Goal: Transaction & Acquisition: Purchase product/service

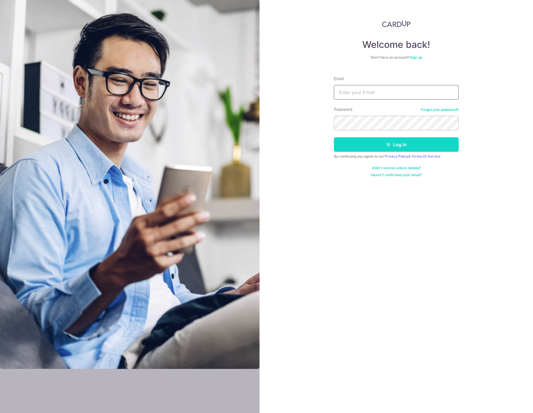
type input "[EMAIL_ADDRESS][DOMAIN_NAME]"
click at [396, 149] on button "Log in" at bounding box center [396, 144] width 125 height 15
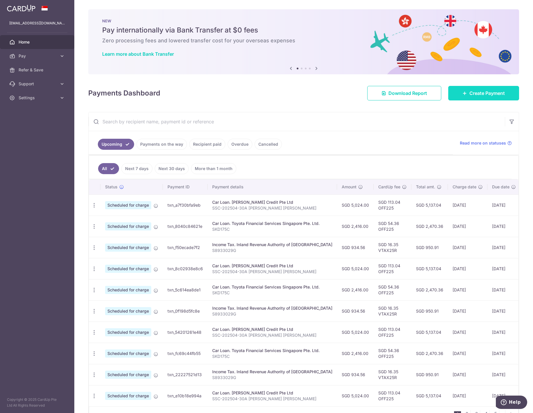
click at [469, 95] on span "Create Payment" at bounding box center [486, 93] width 35 height 7
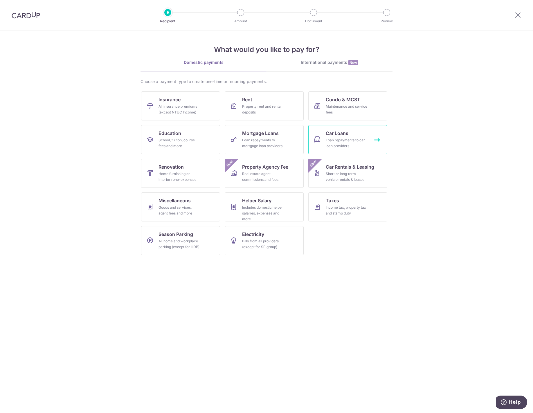
click at [349, 139] on div "Loan repayments to car loan providers" at bounding box center [346, 143] width 42 height 12
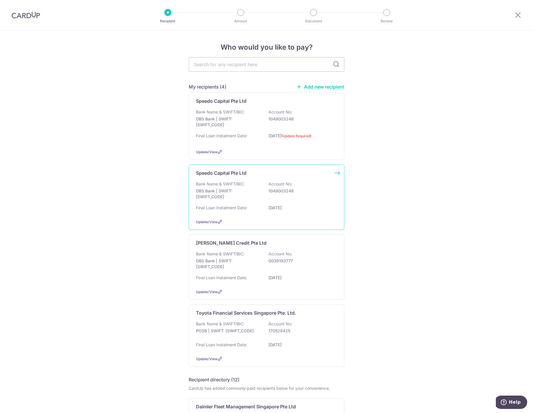
click at [246, 184] on div "Bank Name & SWIFT/BIC: DBS Bank | SWIFT: DBSSSGSGXXX Account No: 1049003248" at bounding box center [266, 191] width 141 height 21
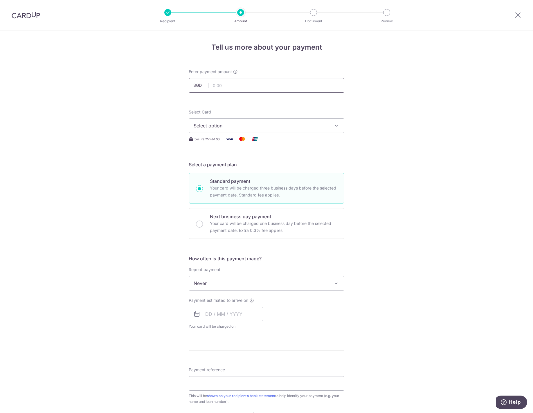
click at [234, 82] on input "text" at bounding box center [266, 85] width 155 height 15
type input "4,319.00"
click at [227, 125] on span "Select option" at bounding box center [260, 125] width 135 height 7
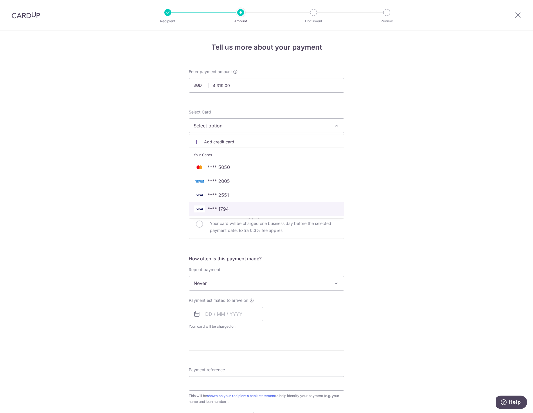
click at [229, 209] on span "**** 1794" at bounding box center [266, 208] width 146 height 7
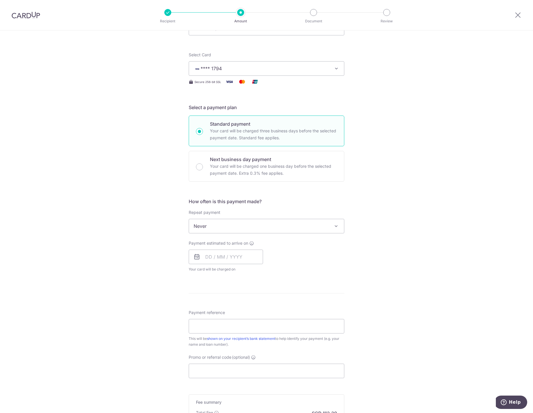
scroll to position [58, 0]
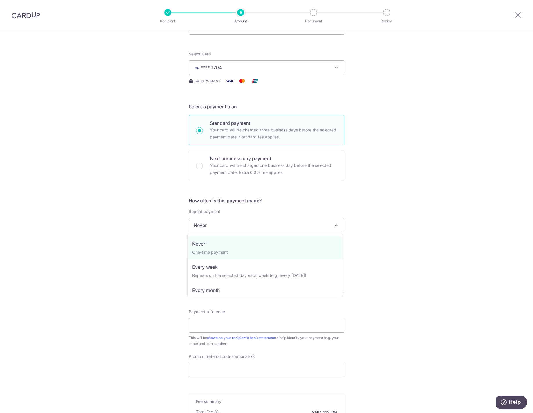
click at [285, 229] on span "Never" at bounding box center [266, 225] width 155 height 14
select select "3"
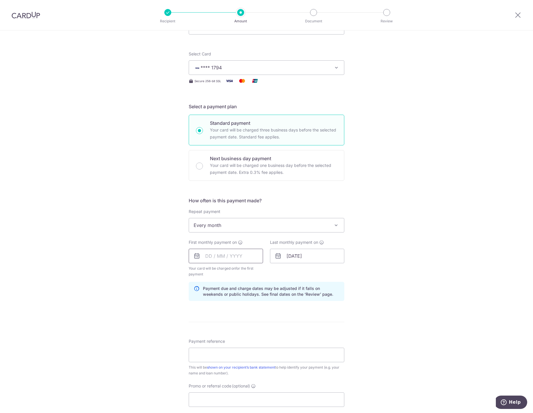
click at [238, 256] on input "text" at bounding box center [226, 256] width 74 height 15
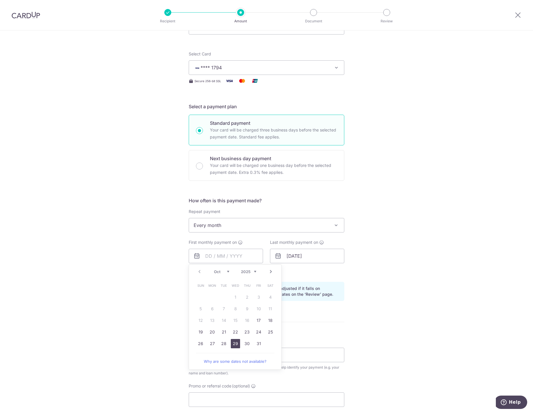
click at [232, 344] on link "29" at bounding box center [235, 343] width 9 height 9
type input "[DATE]"
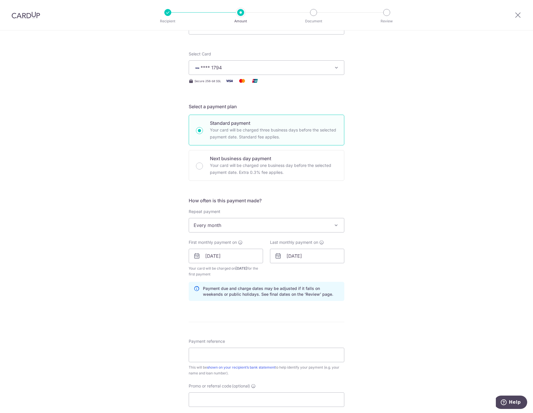
click at [379, 256] on div "Tell us more about your payment Enter payment amount SGD 4,319.00 4319.00 Selec…" at bounding box center [266, 249] width 533 height 554
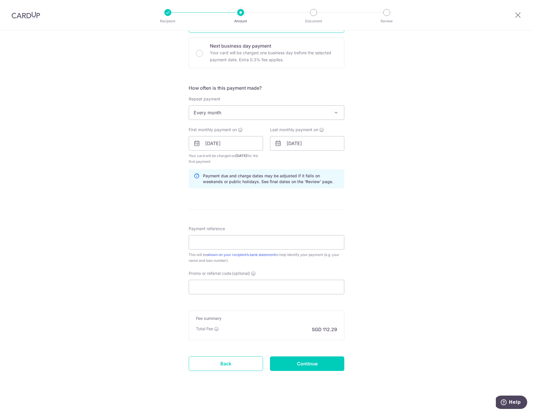
scroll to position [172, 0]
click at [253, 243] on input "Payment reference" at bounding box center [266, 240] width 155 height 15
type input "SMC 2025-V-3655-Z"
click at [421, 238] on div "Tell us more about your payment Enter payment amount SGD 4,319.00 4319.00 Selec…" at bounding box center [266, 135] width 533 height 554
click at [315, 292] on input "Promo or referral code (optional)" at bounding box center [266, 285] width 155 height 15
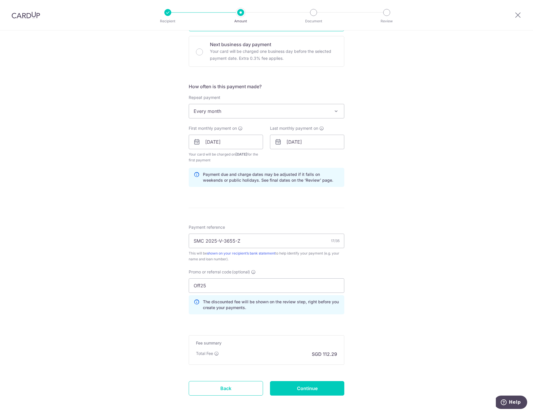
click at [377, 301] on div "Tell us more about your payment Enter payment amount SGD 4,319.00 4319.00 Selec…" at bounding box center [266, 148] width 533 height 580
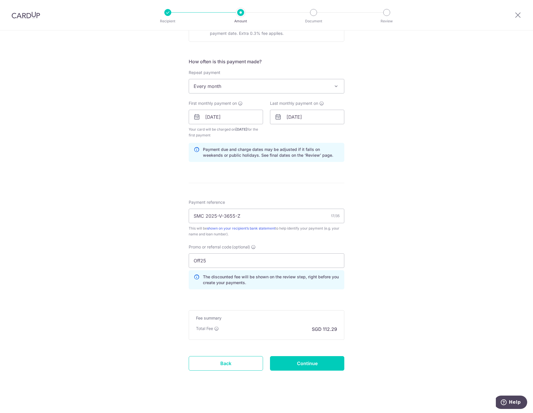
scroll to position [198, 0]
click at [219, 263] on input "Off25" at bounding box center [266, 259] width 155 height 15
type input "Off225"
click at [297, 361] on input "Continue" at bounding box center [307, 362] width 74 height 15
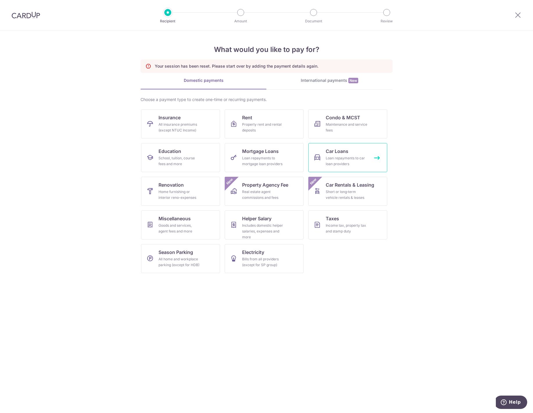
click at [340, 164] on div "Loan repayments to car loan providers" at bounding box center [346, 161] width 42 height 12
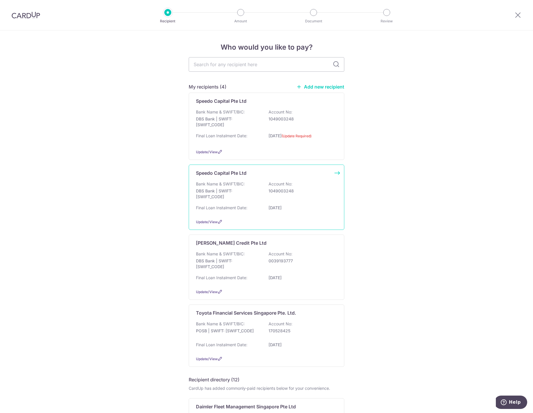
click at [296, 200] on div "Bank Name & SWIFT/BIC: DBS Bank | SWIFT: [SWIFT_CODE] Account No: 1049003248" at bounding box center [266, 191] width 141 height 21
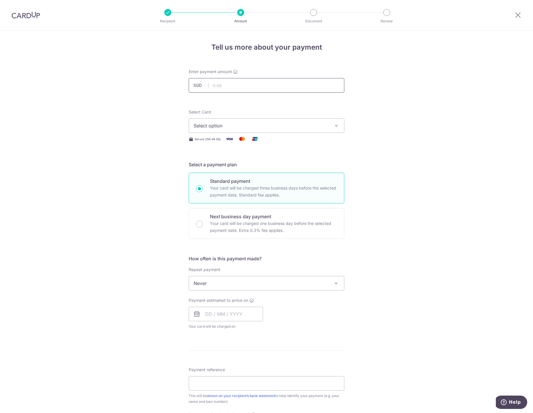
click at [279, 88] on input "text" at bounding box center [266, 85] width 155 height 15
type input "4,319.00"
click at [244, 124] on span "Select option" at bounding box center [260, 125] width 135 height 7
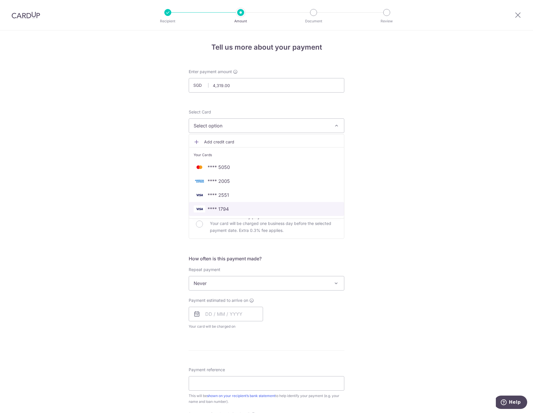
click at [218, 208] on span "**** 1794" at bounding box center [217, 208] width 21 height 7
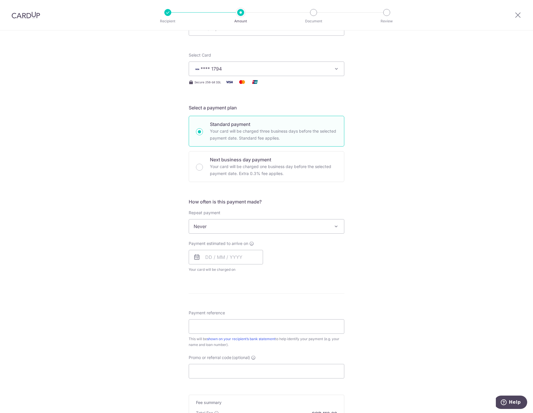
scroll to position [58, 0]
click at [223, 223] on span "Never" at bounding box center [266, 225] width 155 height 14
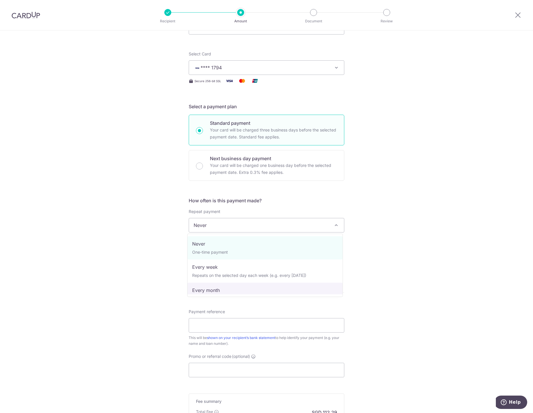
select select "3"
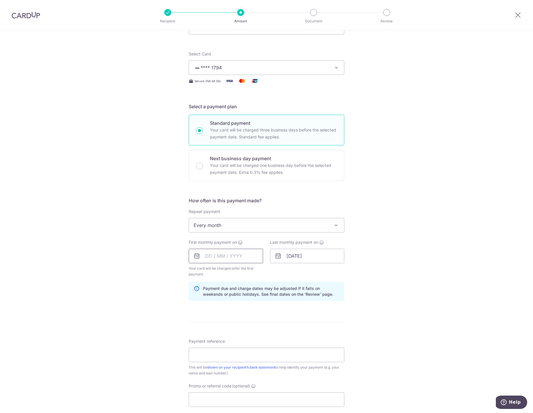
click at [213, 254] on input "text" at bounding box center [226, 256] width 74 height 15
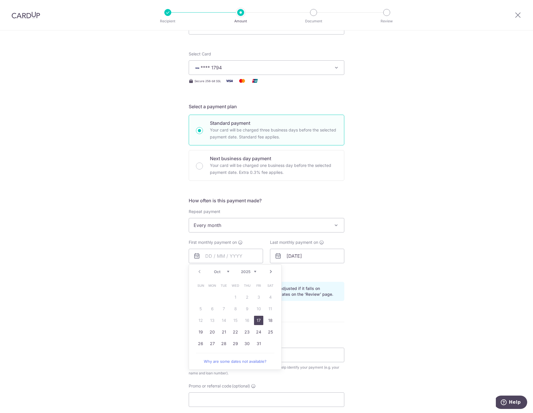
click at [160, 283] on div "Tell us more about your payment Enter payment amount SGD 4,319.00 4319.00 Selec…" at bounding box center [266, 249] width 533 height 554
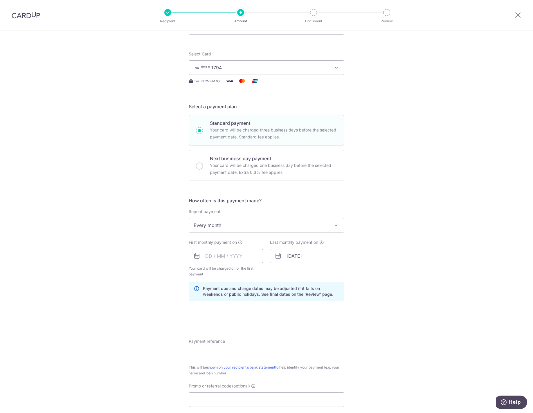
click at [244, 254] on input "text" at bounding box center [226, 256] width 74 height 15
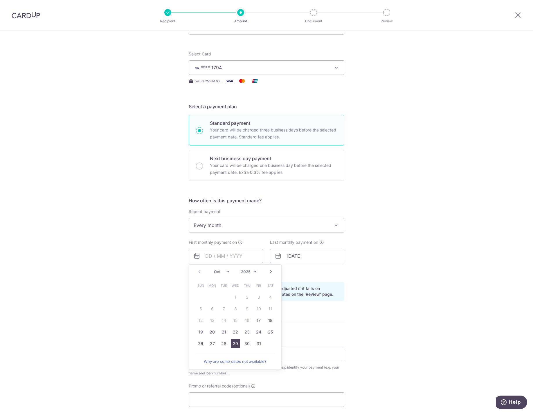
click at [234, 345] on link "29" at bounding box center [235, 343] width 9 height 9
type input "[DATE]"
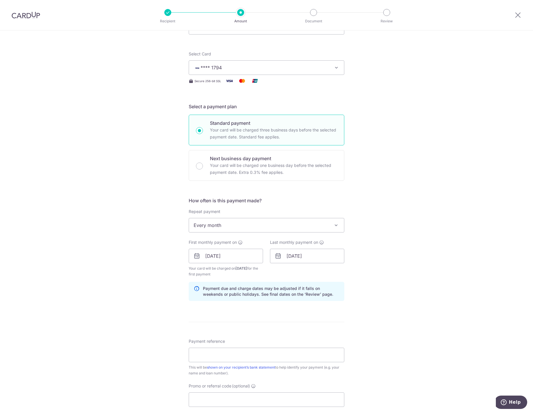
click at [421, 233] on div "Tell us more about your payment Enter payment amount SGD 4,319.00 4319.00 Selec…" at bounding box center [266, 249] width 533 height 554
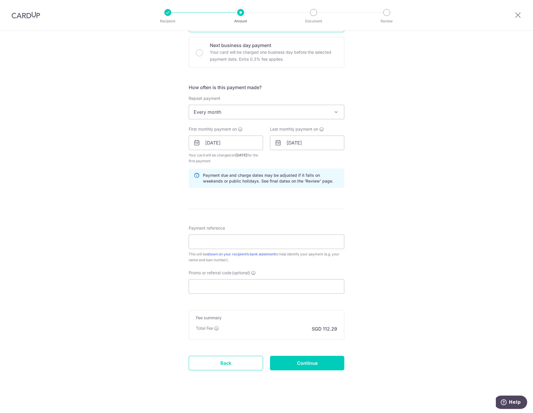
scroll to position [172, 0]
click at [285, 242] on input "Payment reference" at bounding box center [266, 240] width 155 height 15
type input "SMC 2025-V-3655-Z"
click at [205, 289] on input "Promo or referral code (optional)" at bounding box center [266, 285] width 155 height 15
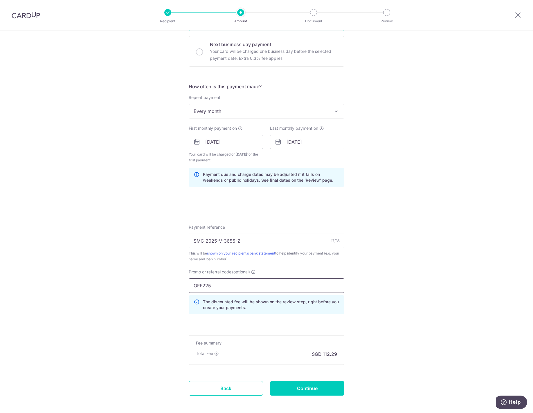
type input "OFF225"
click at [406, 317] on div "Tell us more about your payment Enter payment amount SGD 4,319.00 4319.00 Selec…" at bounding box center [266, 148] width 533 height 580
click at [328, 386] on input "Continue" at bounding box center [307, 388] width 74 height 15
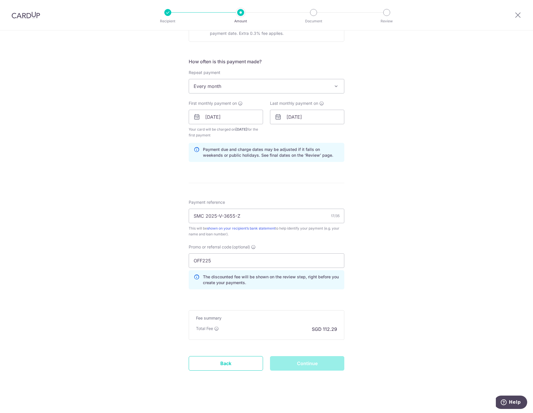
scroll to position [198, 0]
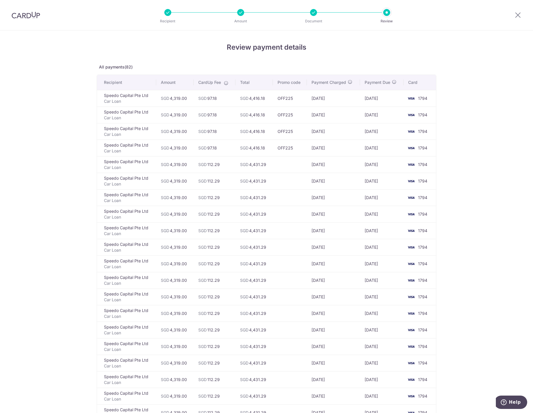
click at [283, 160] on td at bounding box center [290, 164] width 34 height 17
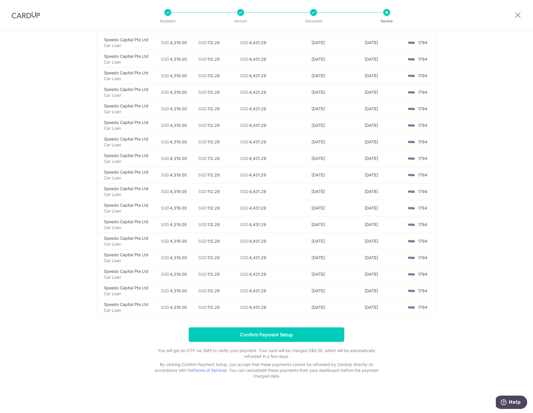
scroll to position [1131, 0]
click at [262, 334] on input "Confirm Payment Setup" at bounding box center [266, 334] width 155 height 15
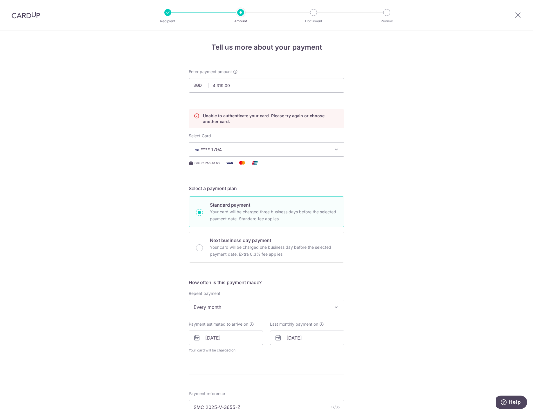
click at [285, 148] on span "**** 1794" at bounding box center [260, 149] width 135 height 7
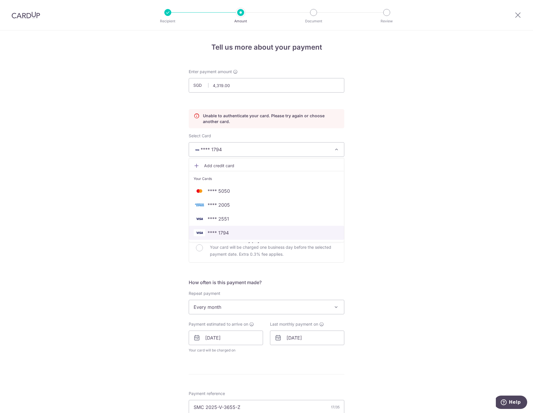
click at [228, 233] on span "**** 1794" at bounding box center [266, 232] width 146 height 7
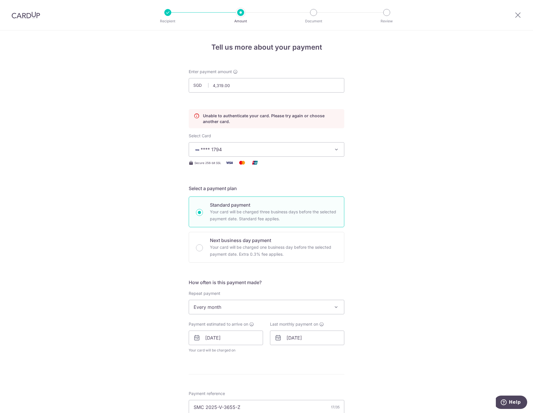
click at [359, 114] on div "Tell us more about your payment Enter payment amount SGD 4,319.00 4319.00 Unabl…" at bounding box center [266, 317] width 533 height 575
click at [310, 123] on p "Unable to authenticate your card. Please try again or choose another card." at bounding box center [271, 119] width 136 height 12
click at [310, 153] on span "**** 1794" at bounding box center [260, 149] width 135 height 7
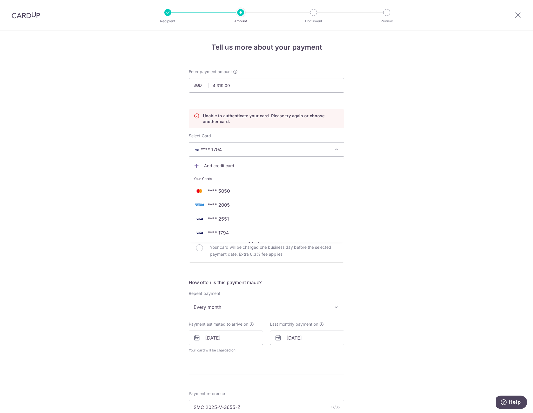
click at [221, 203] on span "**** 2005" at bounding box center [218, 204] width 22 height 7
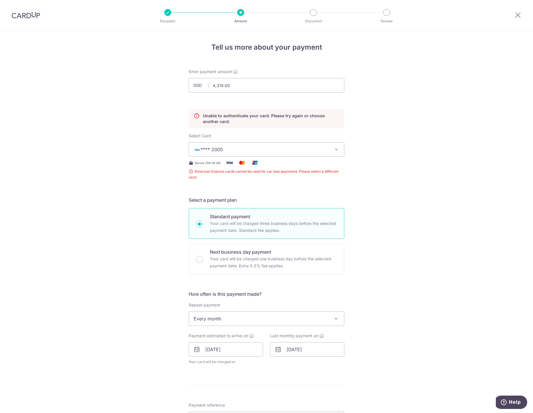
click at [259, 150] on span "**** 2005" at bounding box center [260, 149] width 135 height 7
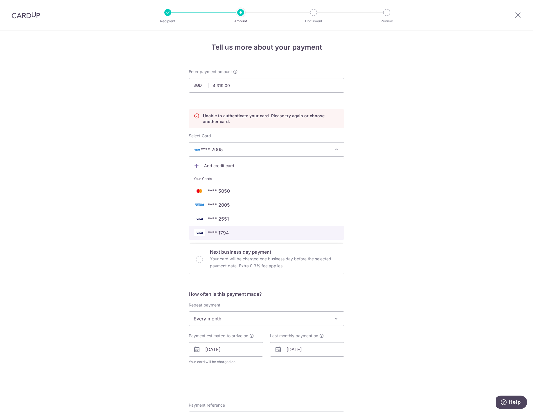
click at [213, 234] on span "**** 1794" at bounding box center [217, 232] width 21 height 7
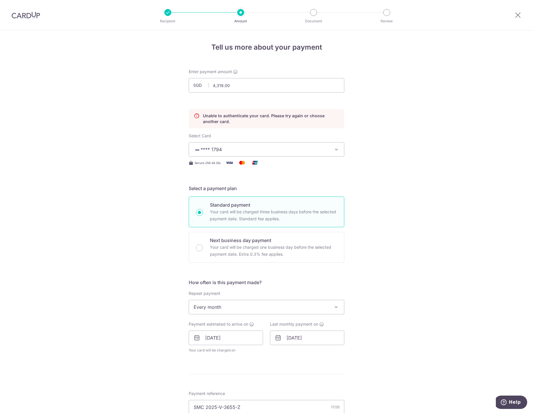
click at [419, 197] on div "Tell us more about your payment Enter payment amount SGD 4,319.00 4319.00 Unabl…" at bounding box center [266, 317] width 533 height 575
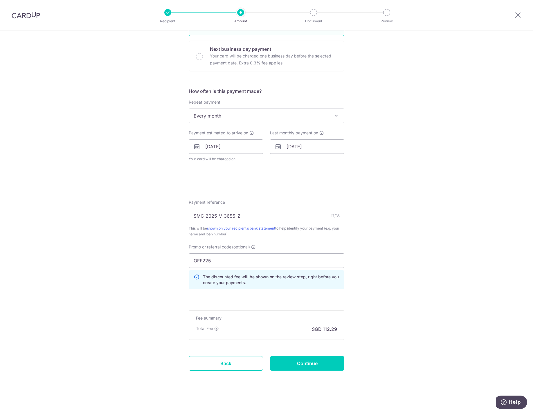
scroll to position [192, 0]
click at [299, 364] on input "Continue" at bounding box center [307, 362] width 74 height 15
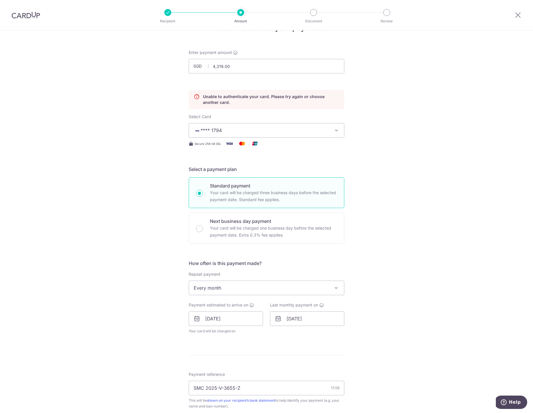
scroll to position [18, 0]
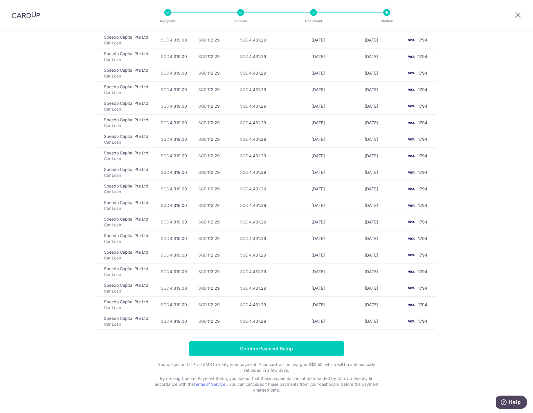
scroll to position [1131, 0]
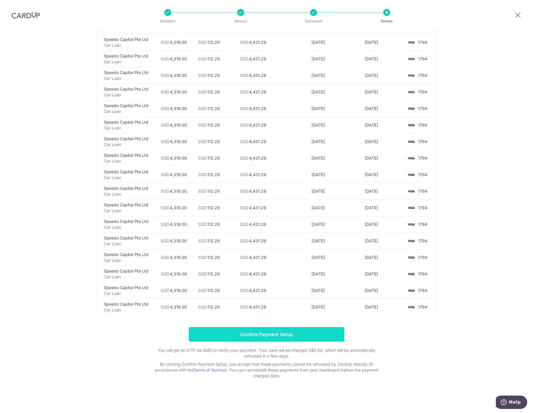
click at [270, 332] on input "Confirm Payment Setup" at bounding box center [266, 334] width 155 height 15
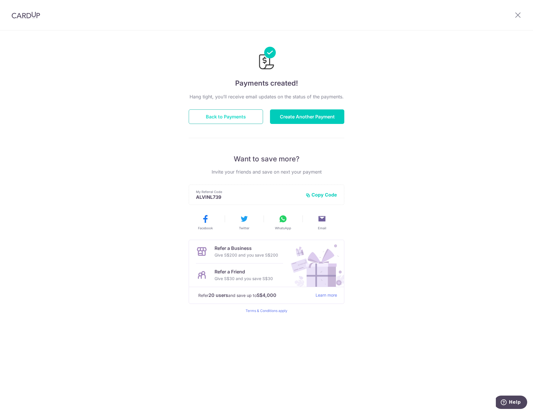
click at [231, 114] on button "Back to Payments" at bounding box center [226, 116] width 74 height 15
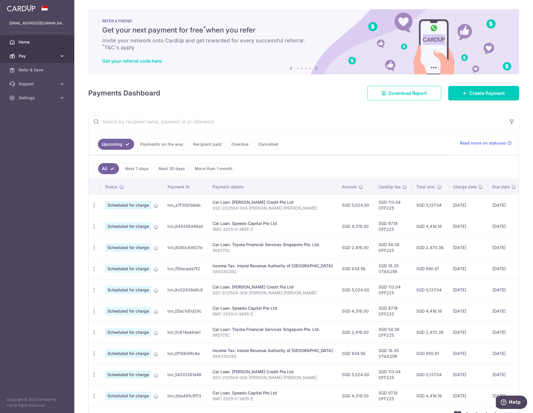
click at [37, 51] on link "Pay" at bounding box center [37, 56] width 74 height 14
click at [45, 66] on link "Payments" at bounding box center [37, 70] width 74 height 14
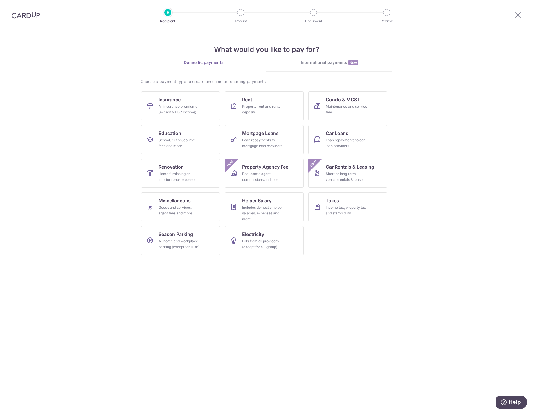
click at [23, 13] on img at bounding box center [26, 15] width 28 height 7
